Goal: Information Seeking & Learning: Learn about a topic

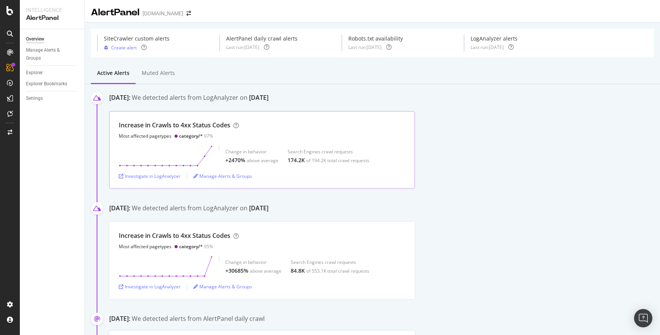
click at [160, 130] on div "Increase in Crawls to 4xx Status Codes Most affected pagetypes category/* 97%" at bounding box center [179, 130] width 120 height 18
click at [157, 177] on div "Investigate in LogAnalyzer" at bounding box center [150, 176] width 62 height 6
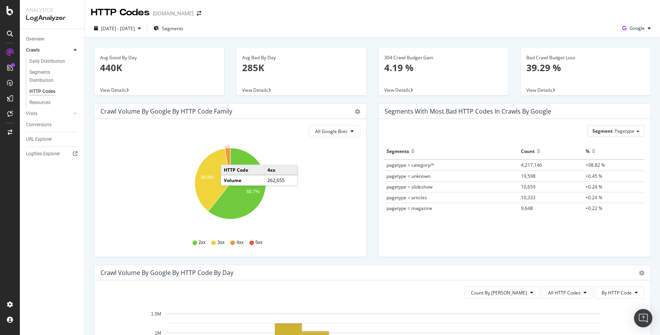
click at [228, 157] on icon "A chart." at bounding box center [227, 166] width 5 height 36
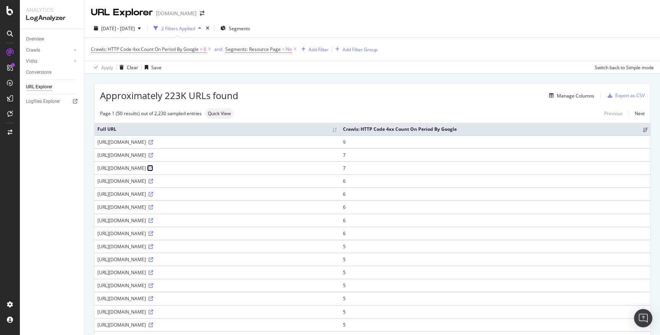
click at [153, 168] on icon at bounding box center [151, 168] width 5 height 5
click at [153, 181] on icon at bounding box center [151, 181] width 5 height 5
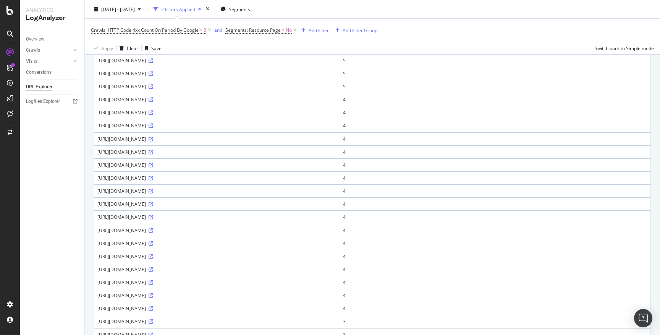
scroll to position [310, 0]
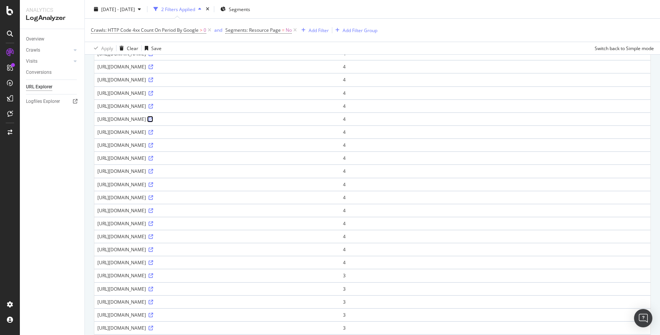
click at [153, 120] on icon at bounding box center [151, 119] width 5 height 5
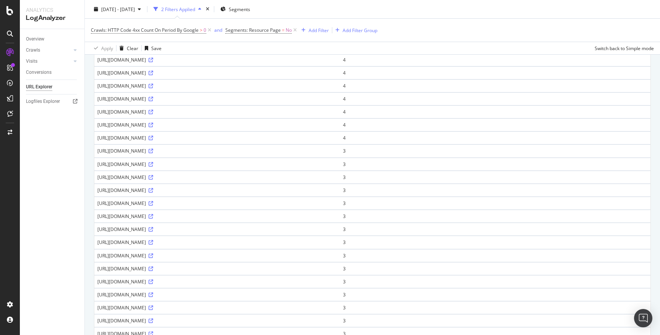
scroll to position [489, 0]
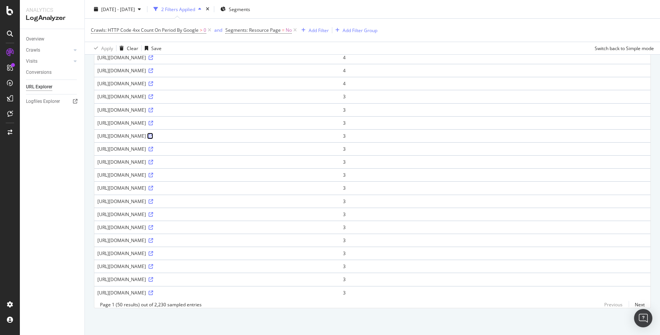
click at [153, 137] on icon at bounding box center [151, 136] width 5 height 5
